Goal: Find specific page/section: Find specific page/section

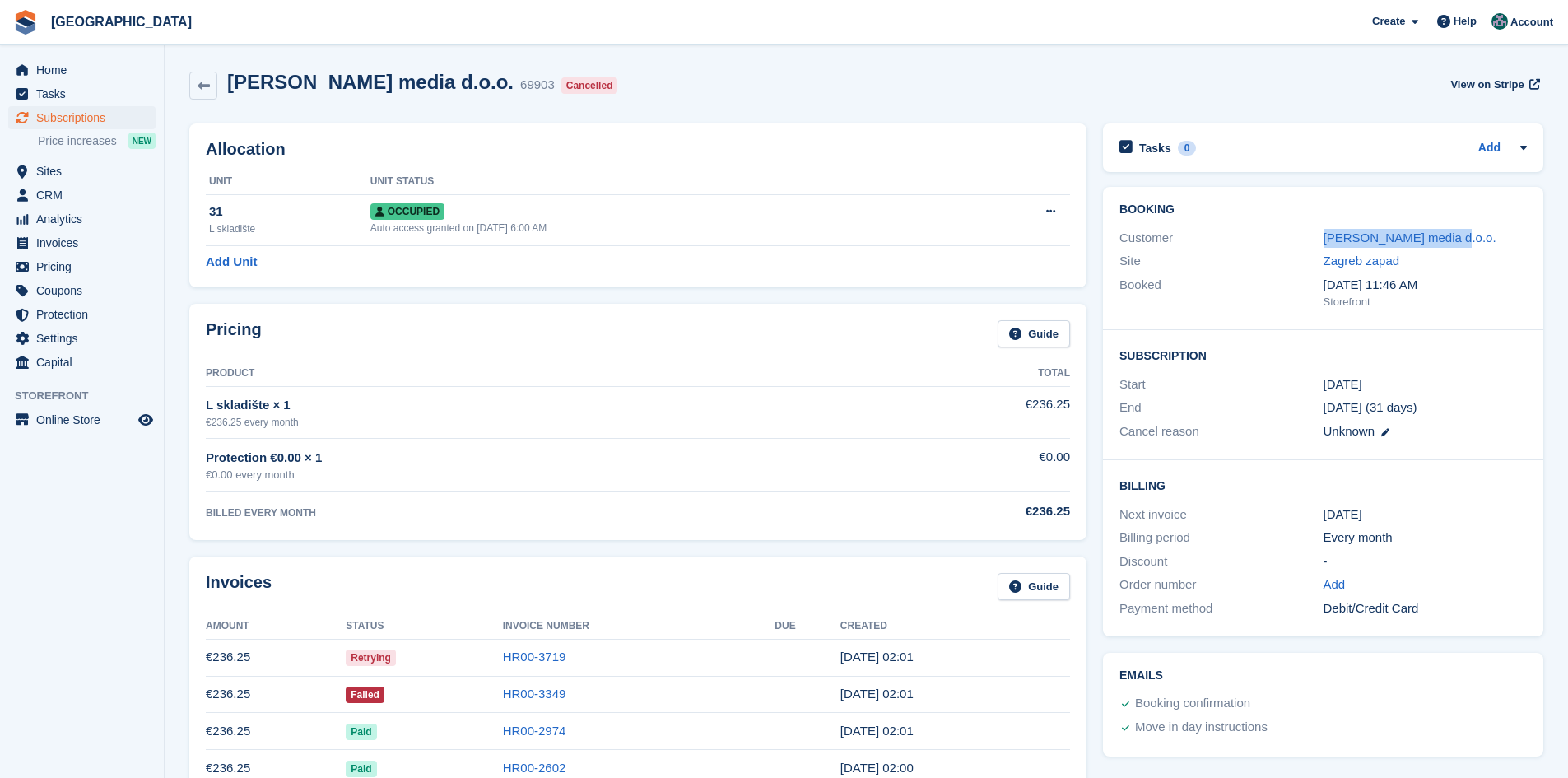
drag, startPoint x: 1468, startPoint y: 238, endPoint x: 1298, endPoint y: 235, distance: 170.0
click at [1298, 235] on div "Customer [PERSON_NAME] media d.o.o." at bounding box center [1323, 238] width 407 height 23
copy div "[PERSON_NAME] media d.o.o."
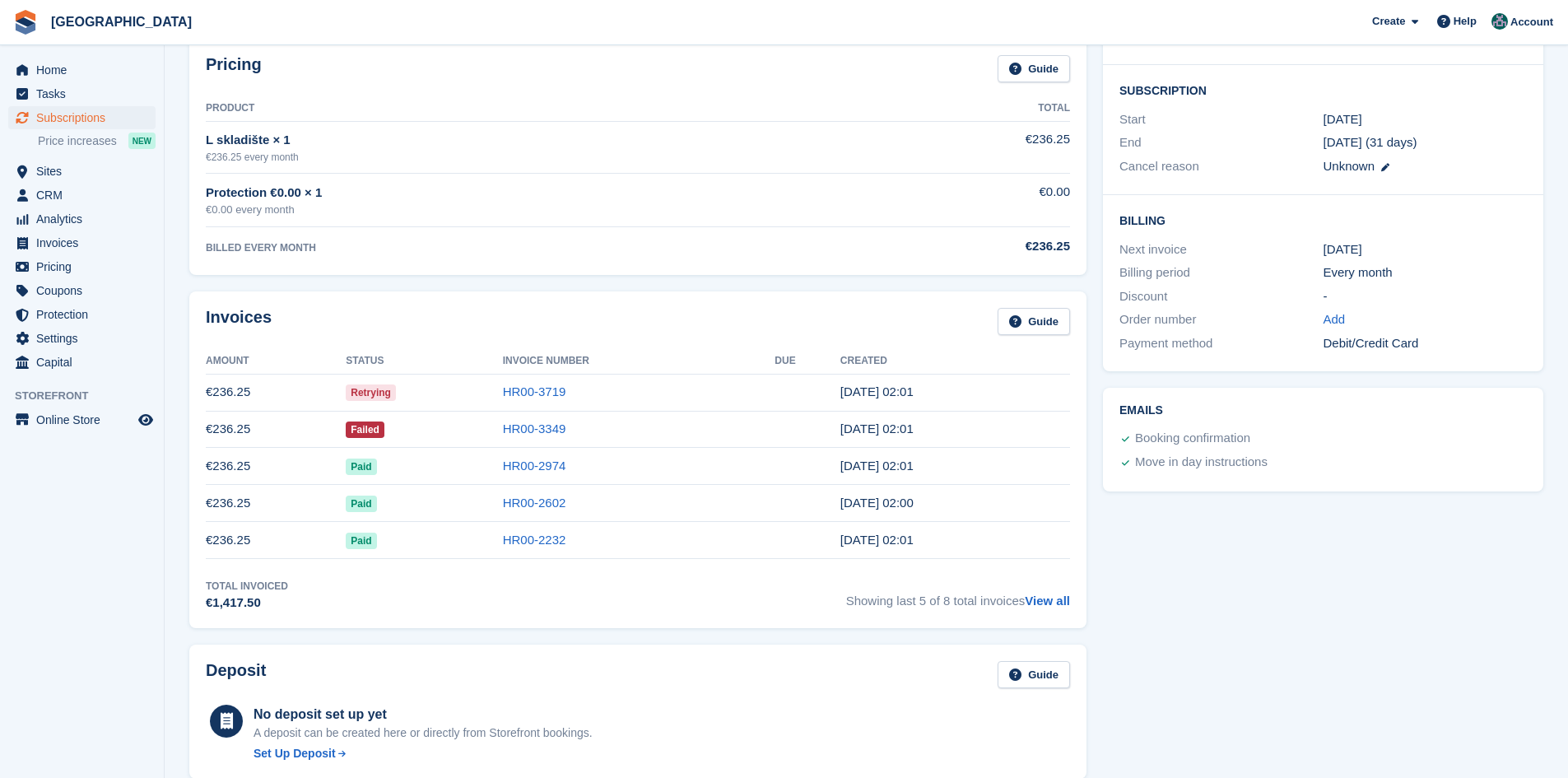
scroll to position [330, 0]
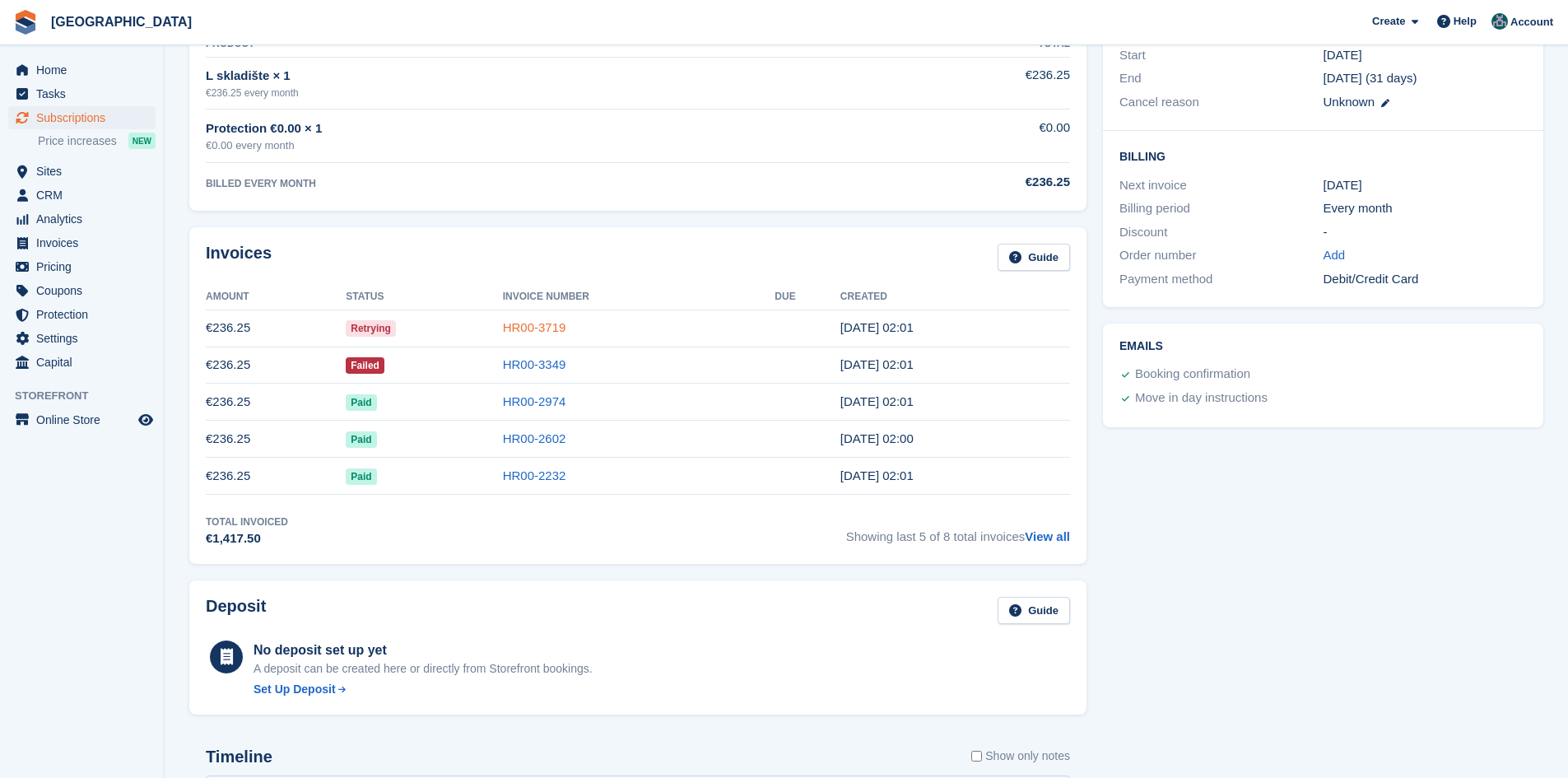
click at [532, 324] on link "HR00-3719" at bounding box center [535, 327] width 64 height 14
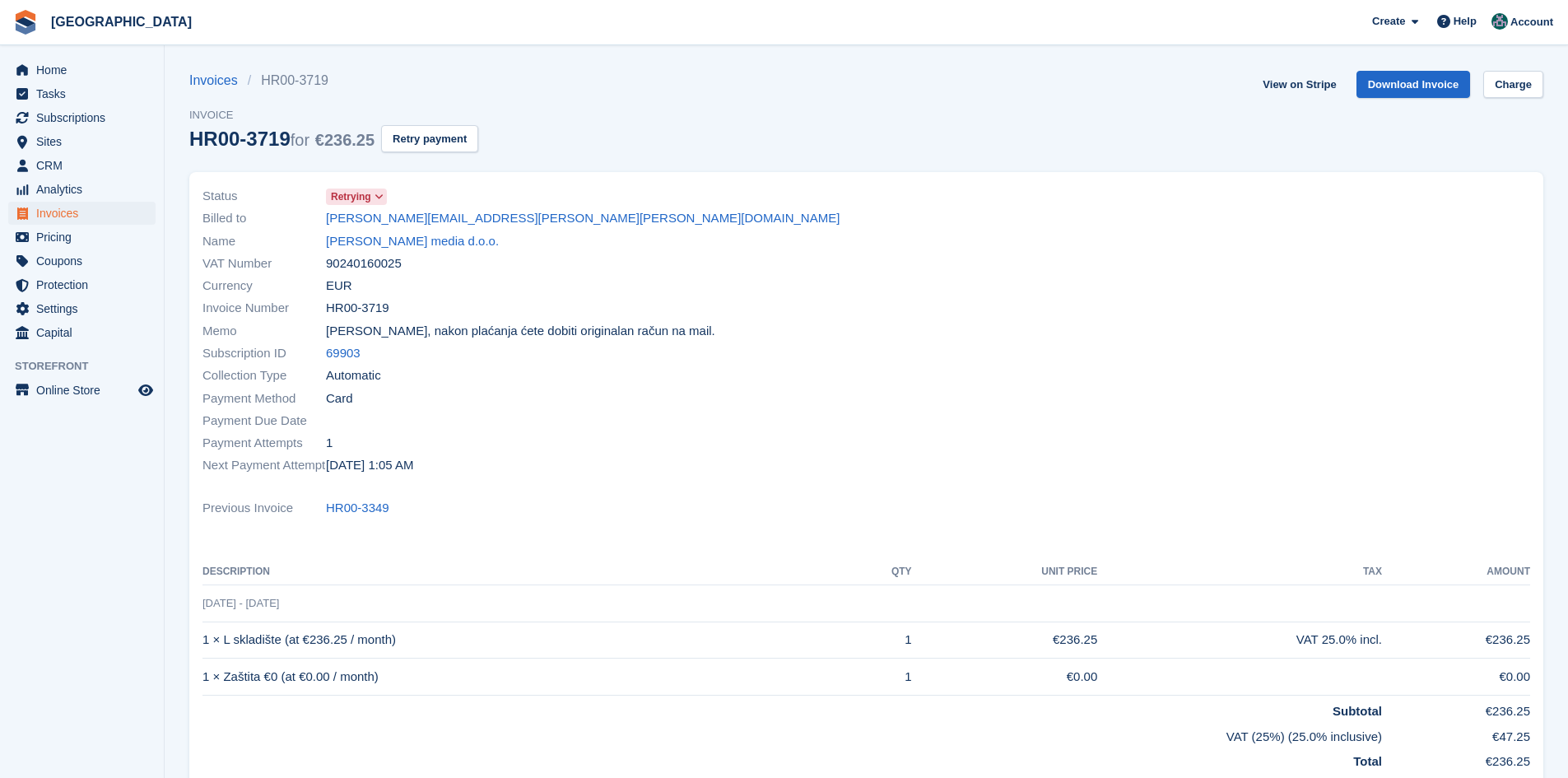
click at [378, 195] on icon at bounding box center [379, 197] width 9 height 10
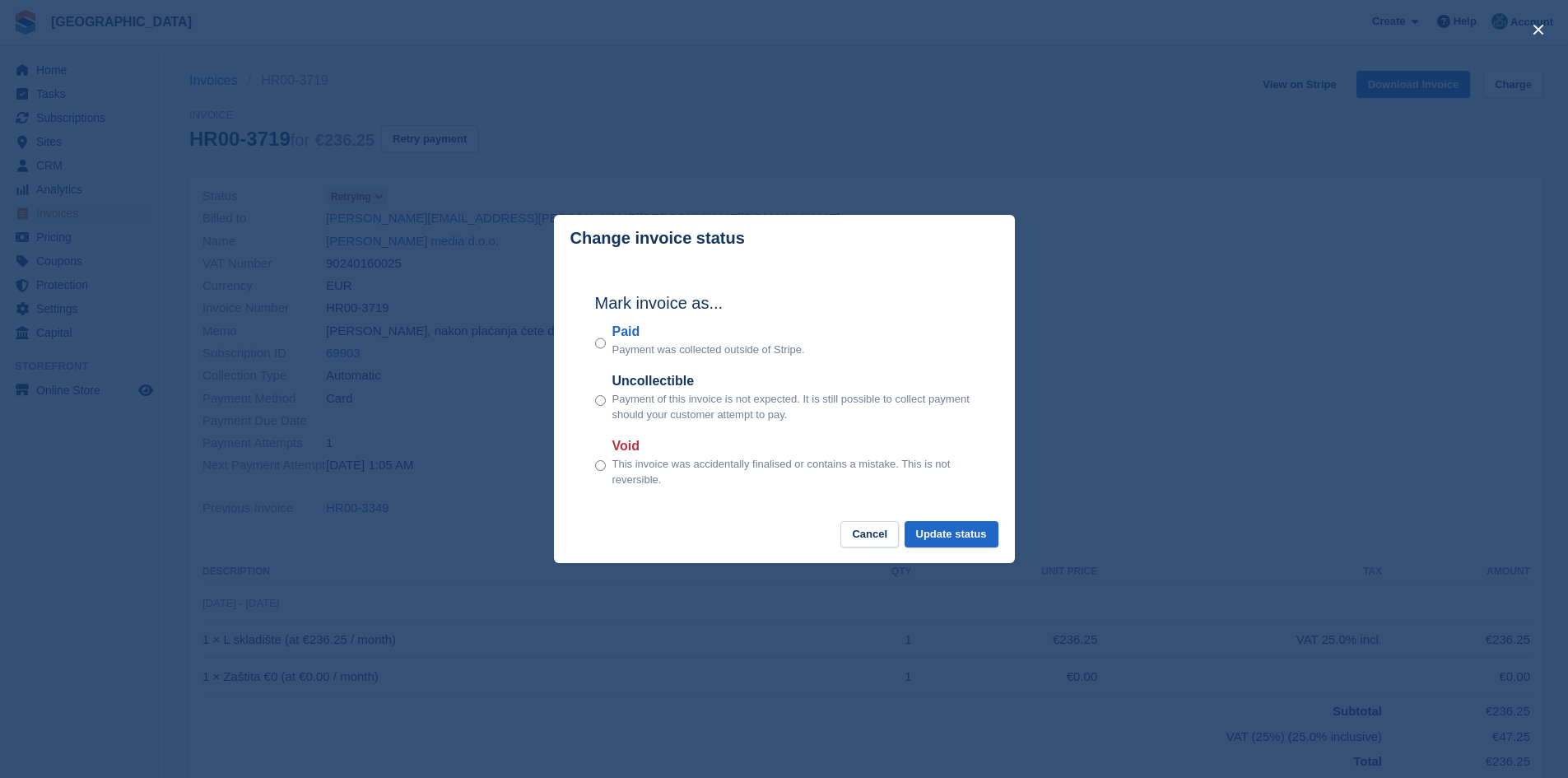
click at [488, 139] on div "close" at bounding box center [784, 389] width 1568 height 778
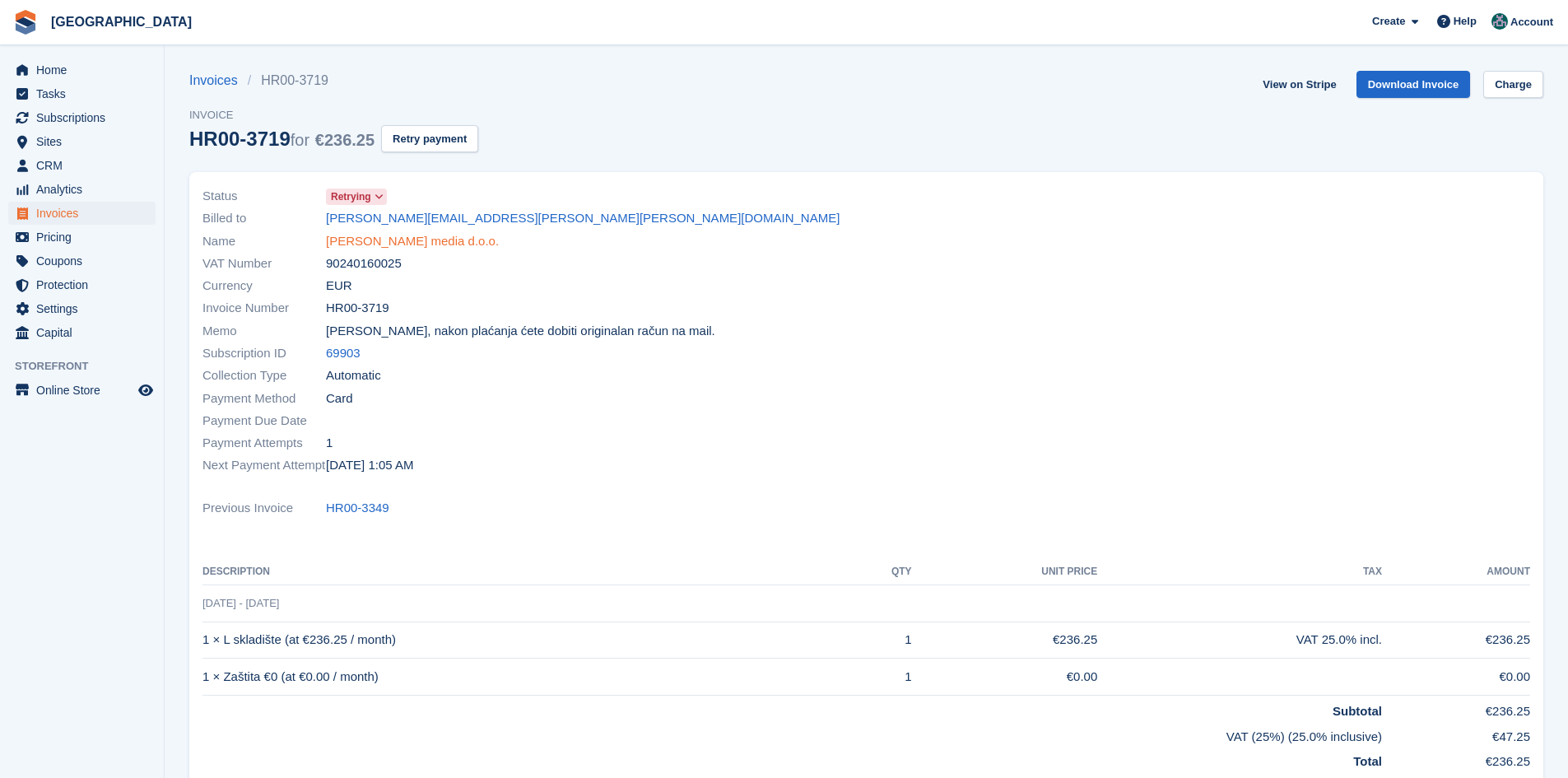
click at [419, 244] on link "Leonardo media d.o.o." at bounding box center [412, 242] width 173 height 19
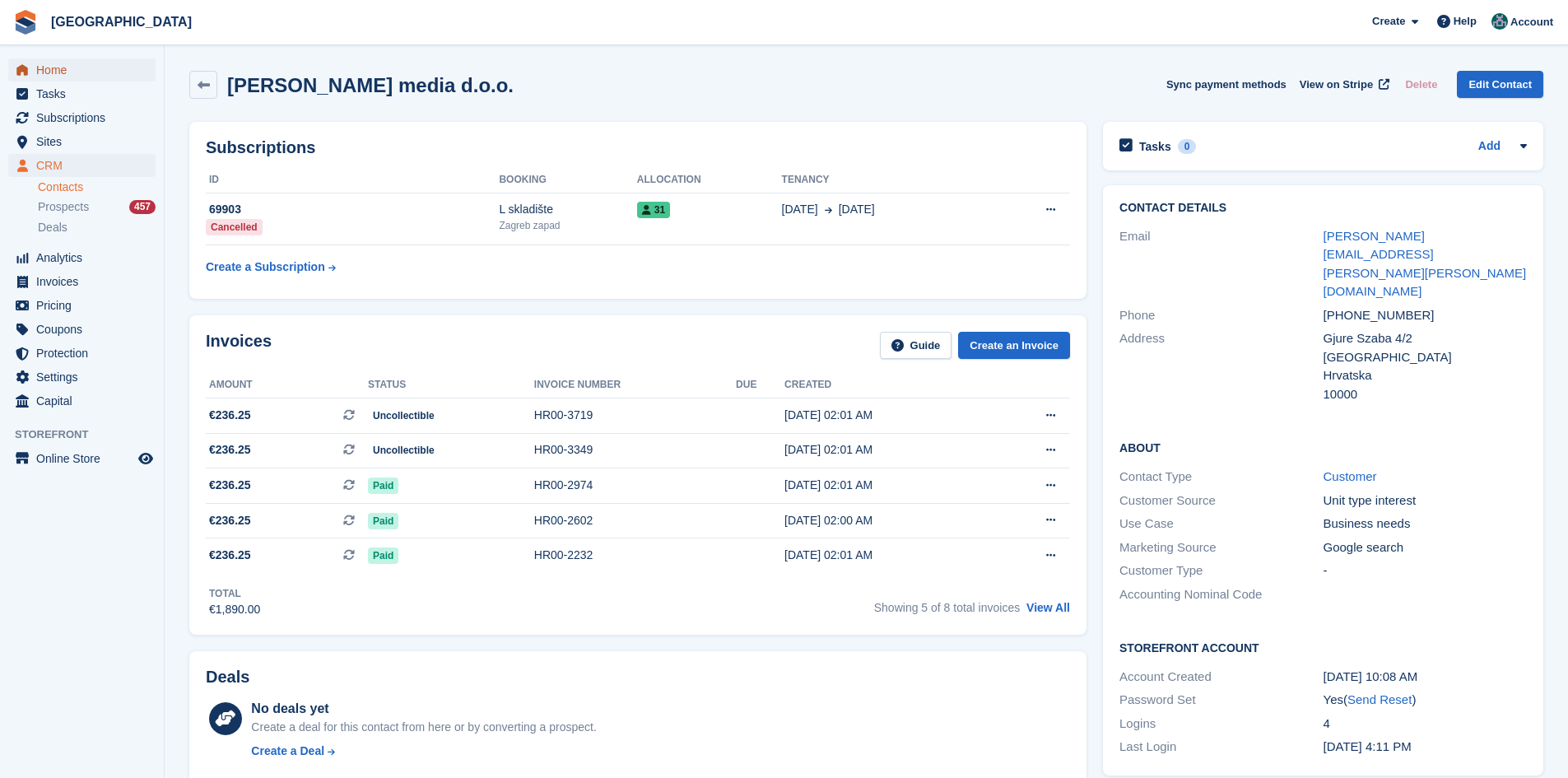
click at [62, 58] on span "Home" at bounding box center [86, 69] width 99 height 23
